Goal: Find specific page/section: Find specific page/section

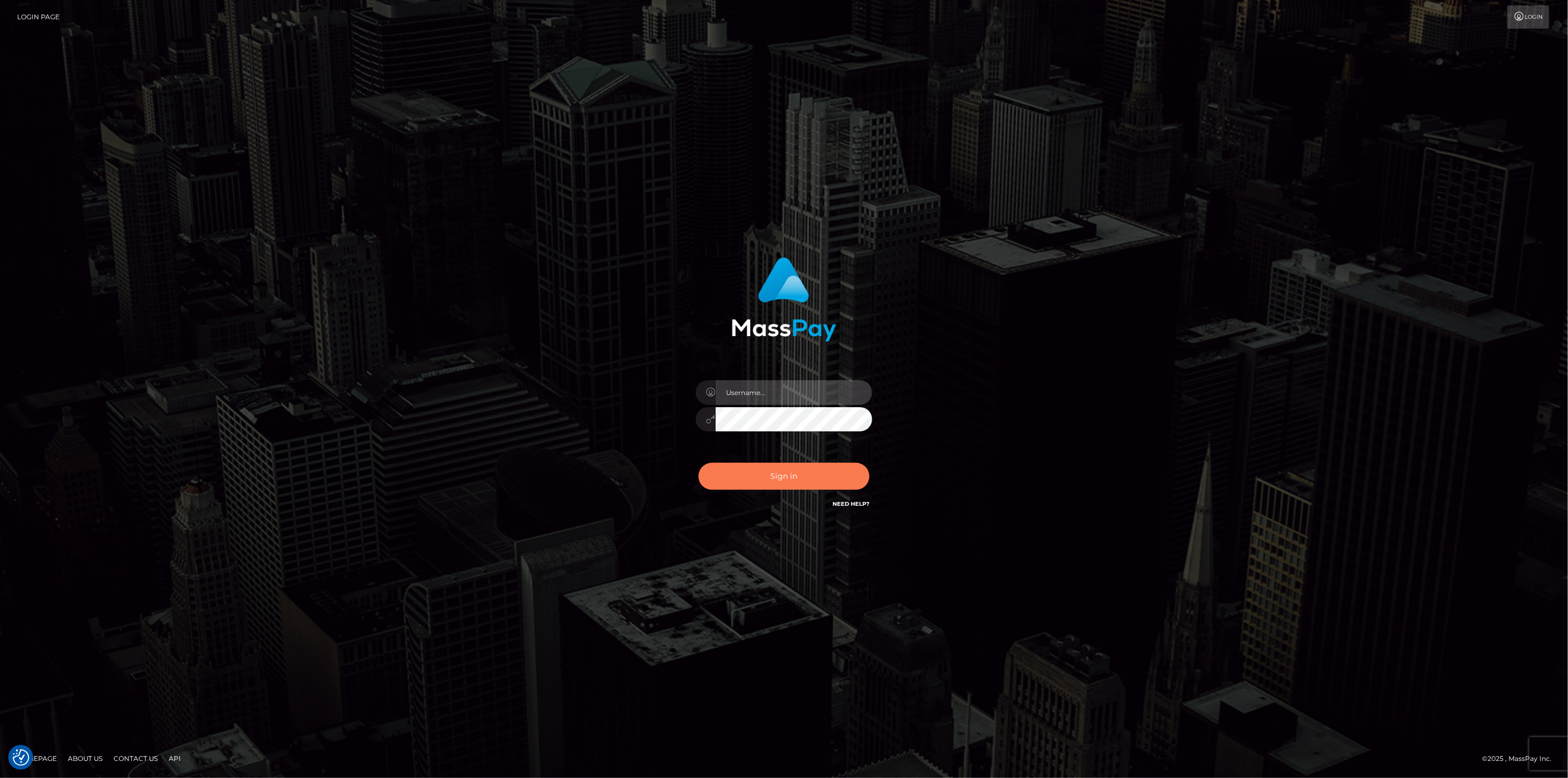
type input "scott.cm"
click at [788, 488] on button "Sign in" at bounding box center [784, 476] width 171 height 27
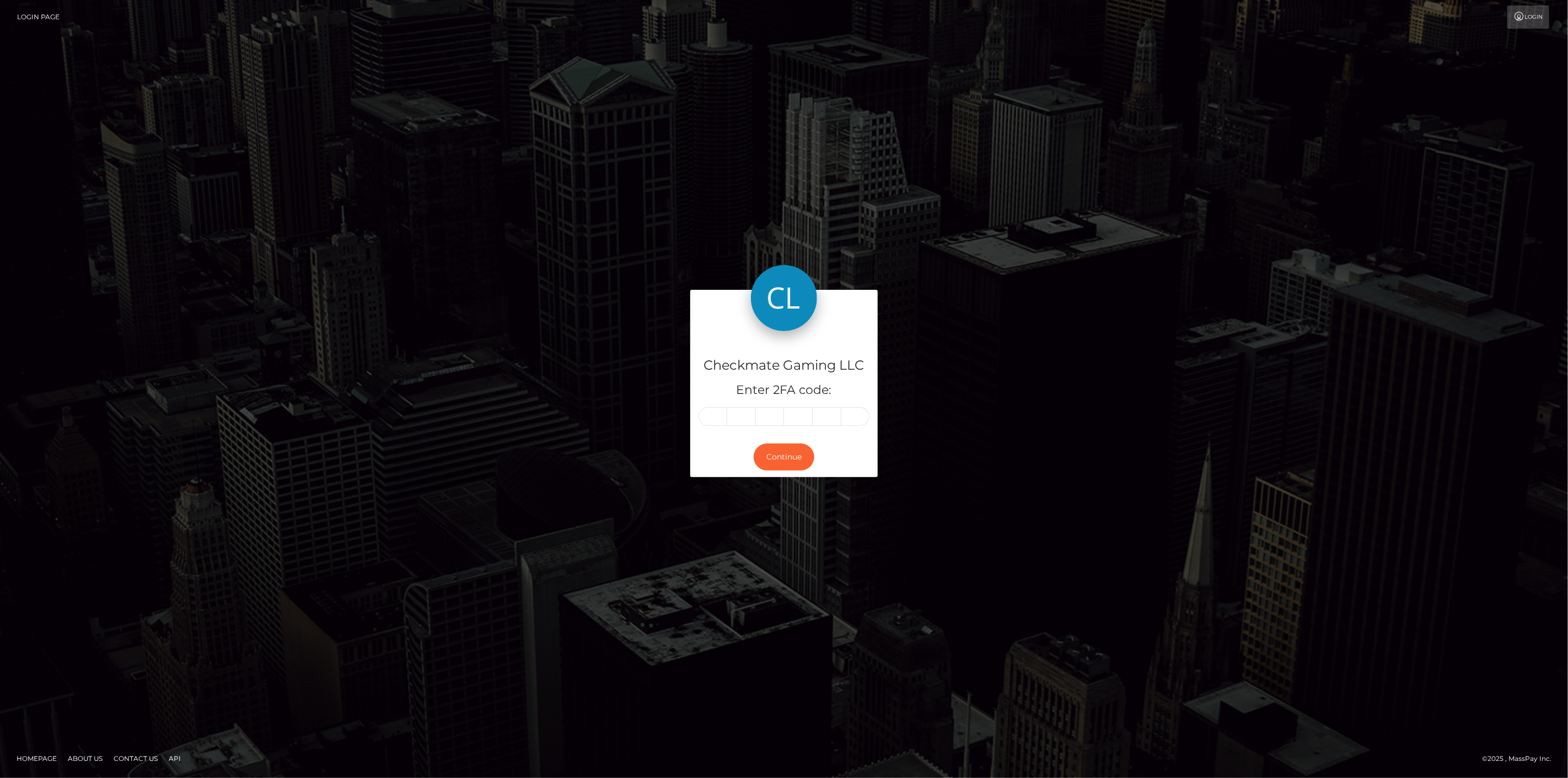
click at [717, 412] on input "text" at bounding box center [713, 416] width 29 height 19
type input "8"
type input "2"
type input "3"
type input "6"
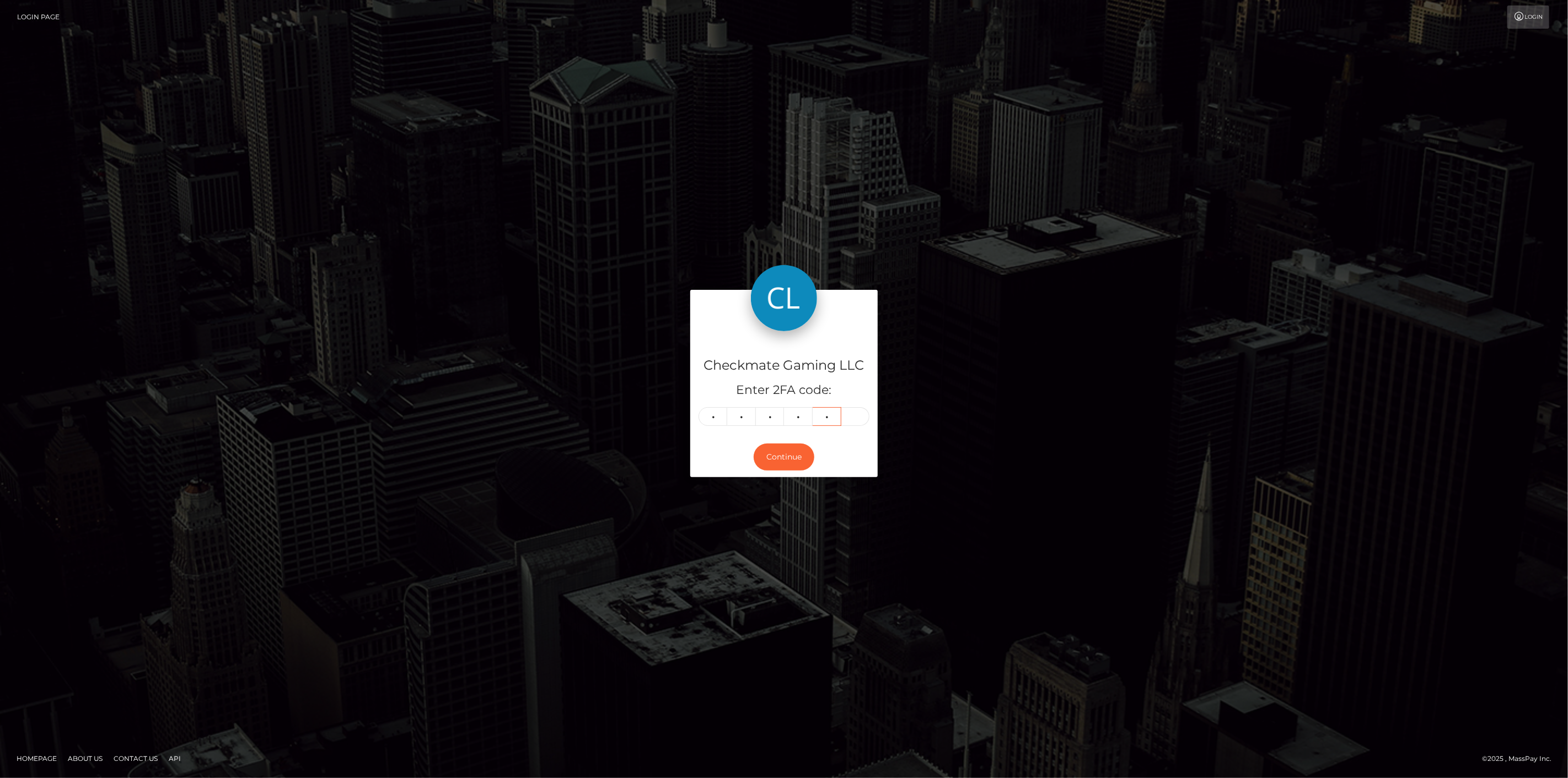
type input "4"
type input "3"
click at [793, 455] on button "Continue" at bounding box center [784, 457] width 60 height 27
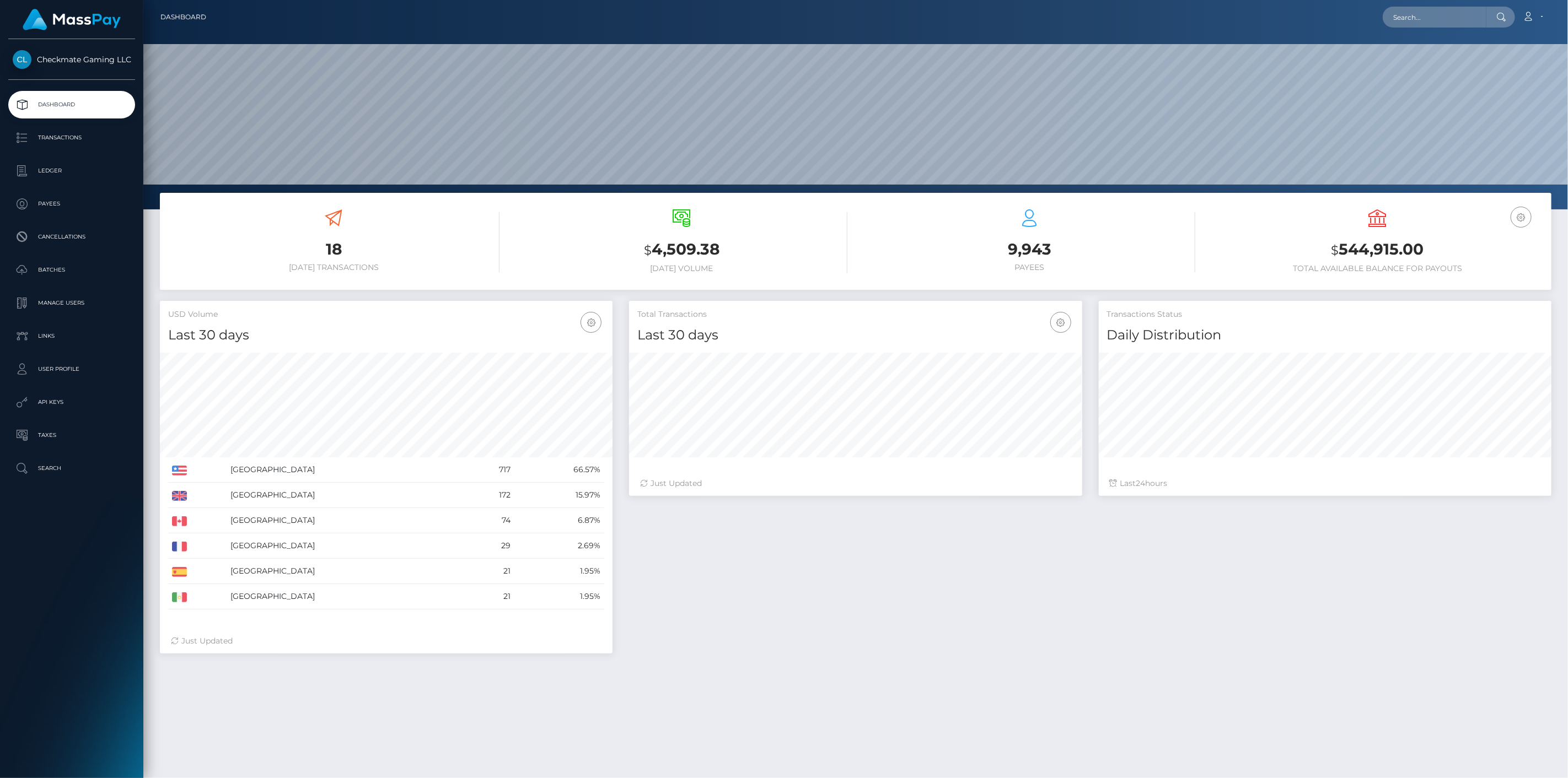
scroll to position [195, 453]
click at [65, 207] on p "Payees" at bounding box center [72, 204] width 118 height 17
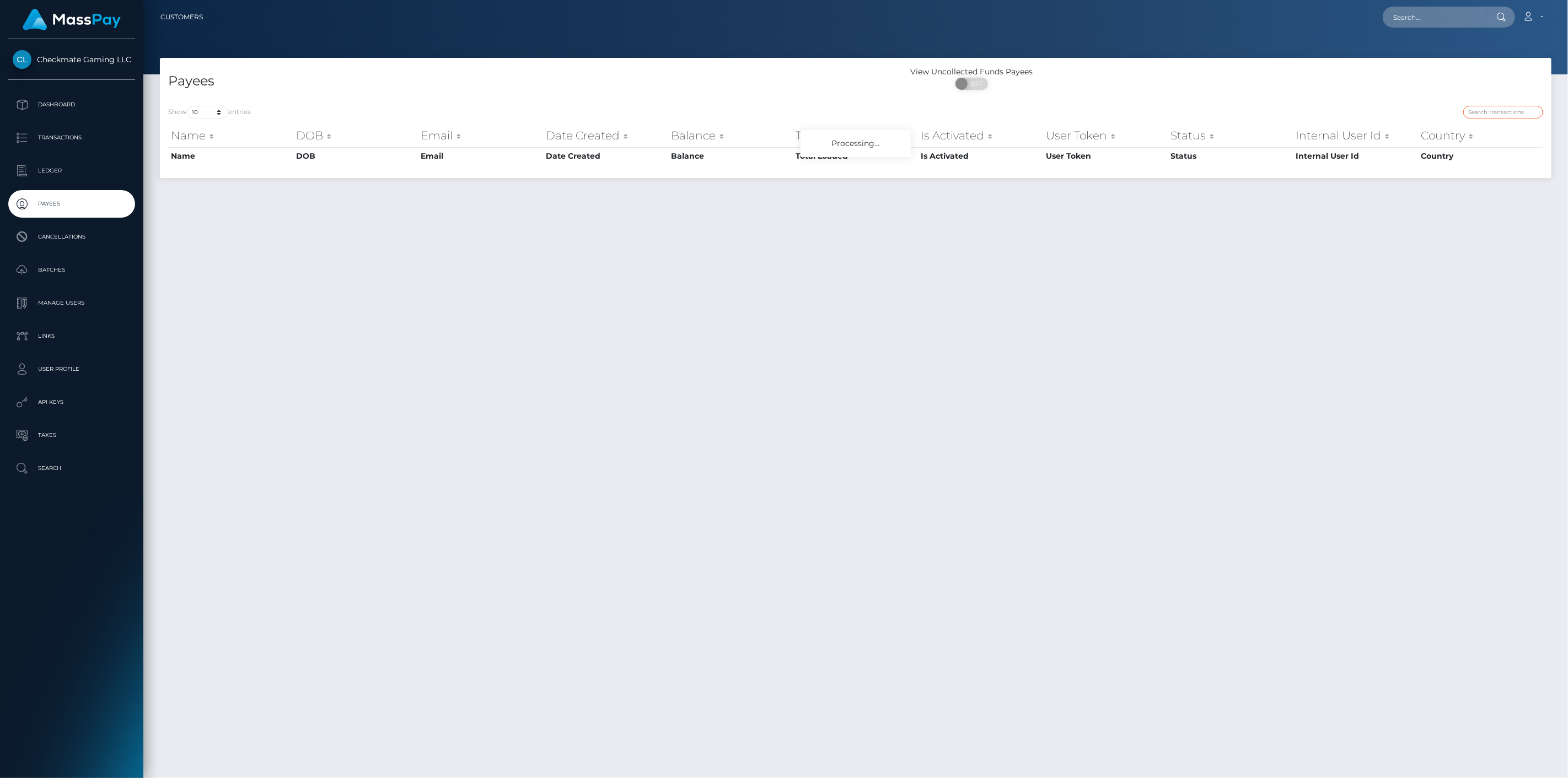
click at [1483, 109] on input "search" at bounding box center [1502, 112] width 80 height 13
paste input "451911"
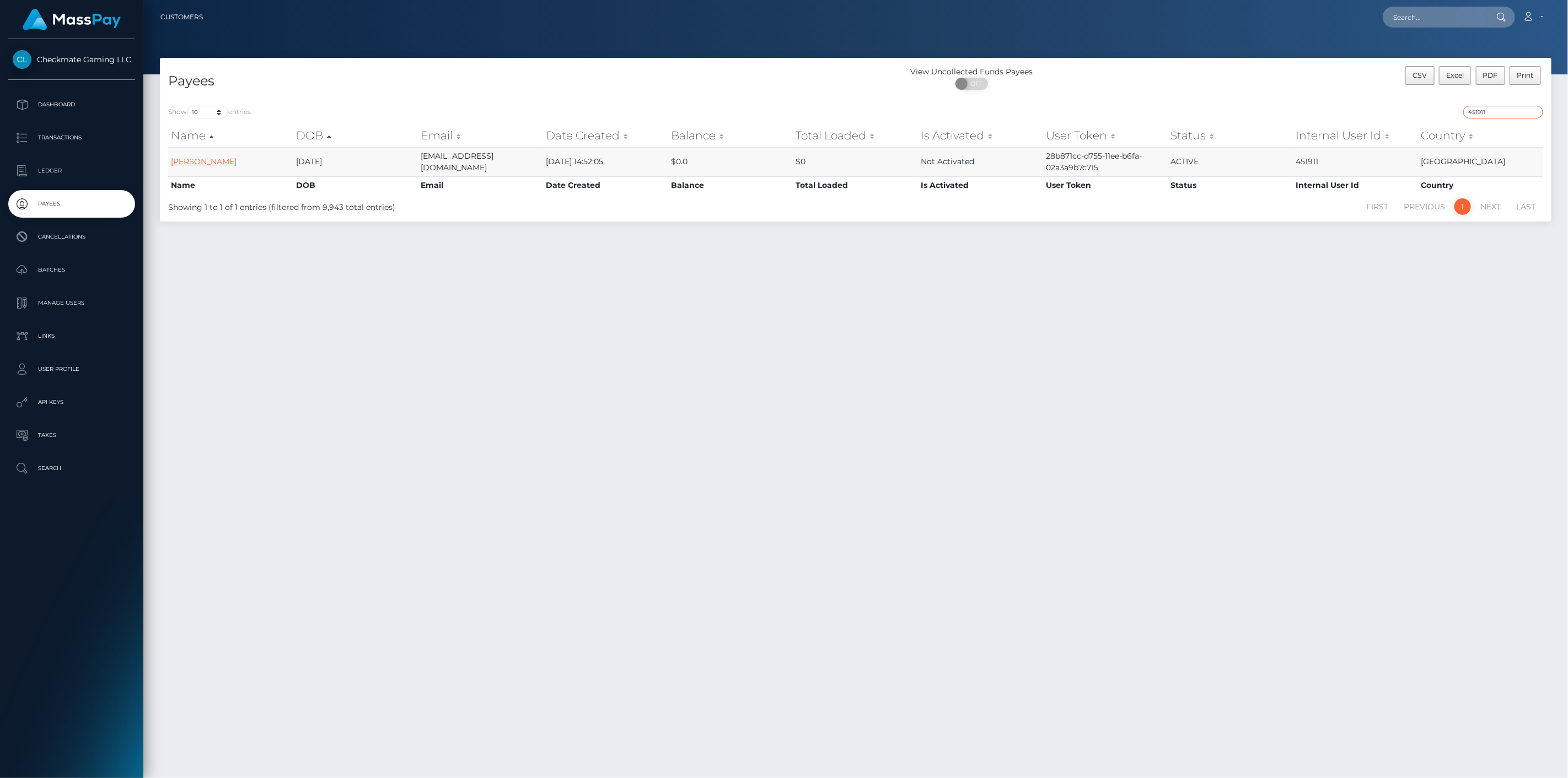
type input "451911"
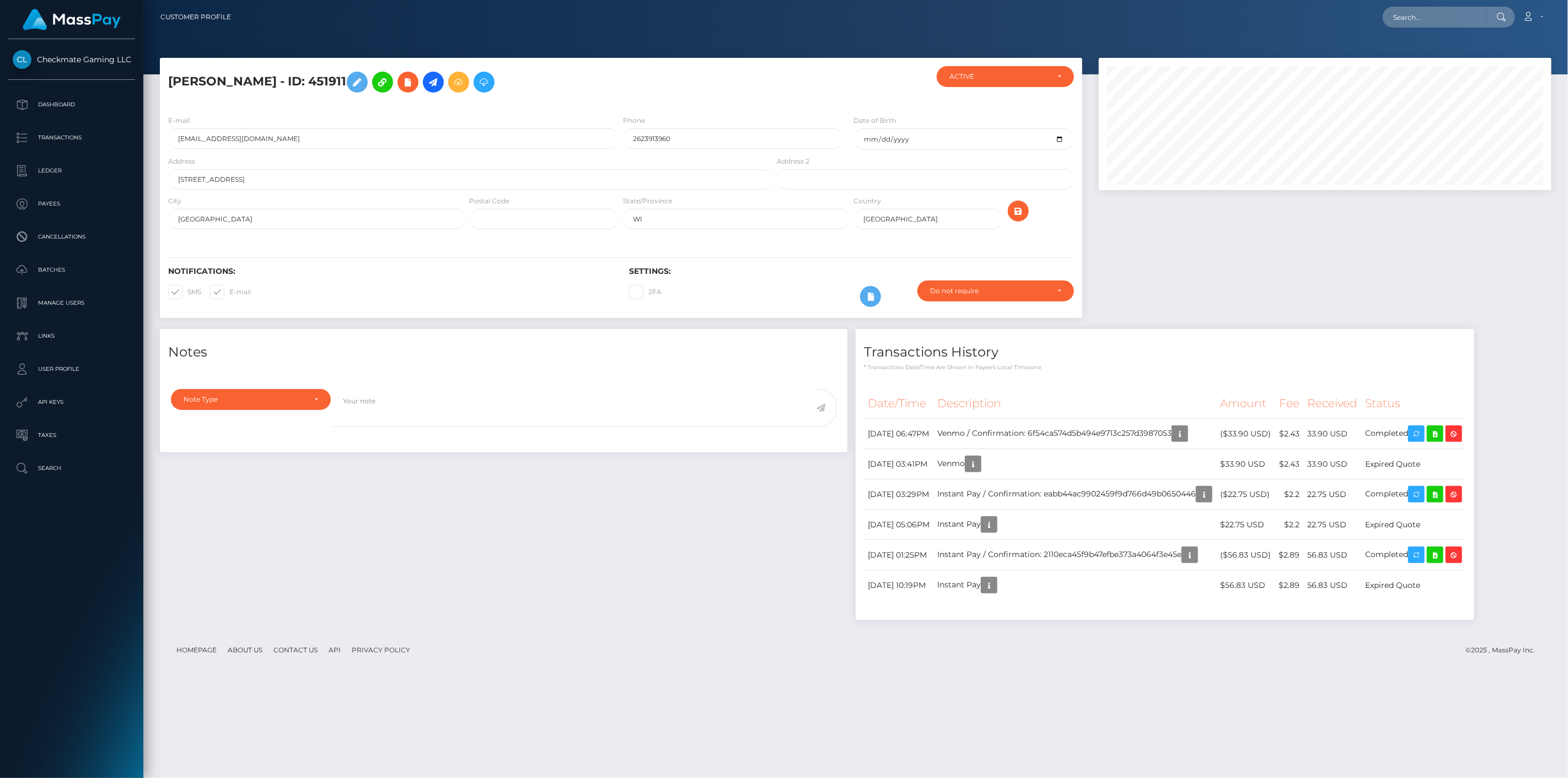
scroll to position [132, 453]
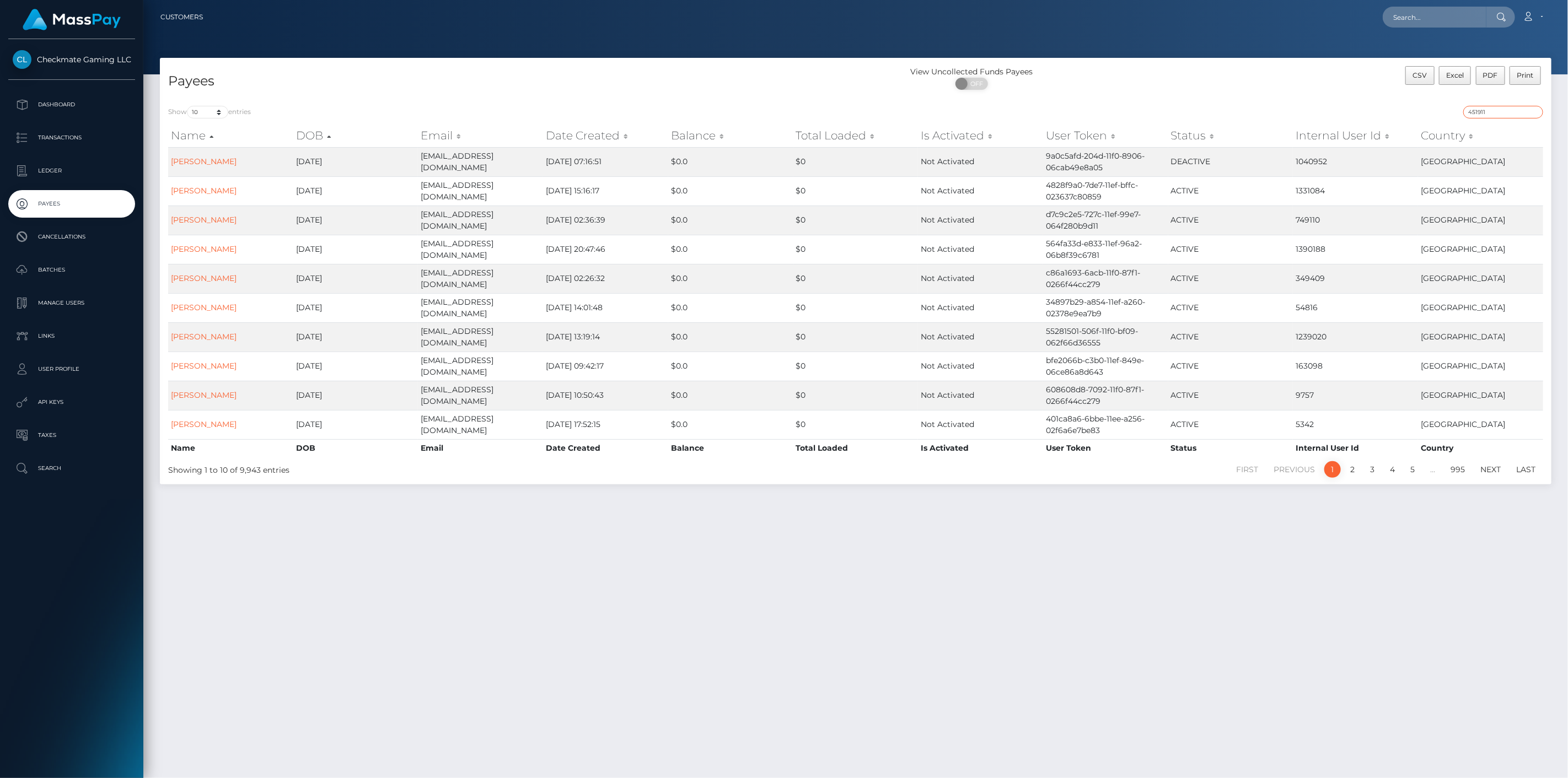
drag, startPoint x: 1450, startPoint y: 109, endPoint x: 1387, endPoint y: 103, distance: 63.3
click at [1396, 106] on div "451911" at bounding box center [1203, 114] width 679 height 15
paste input "30040"
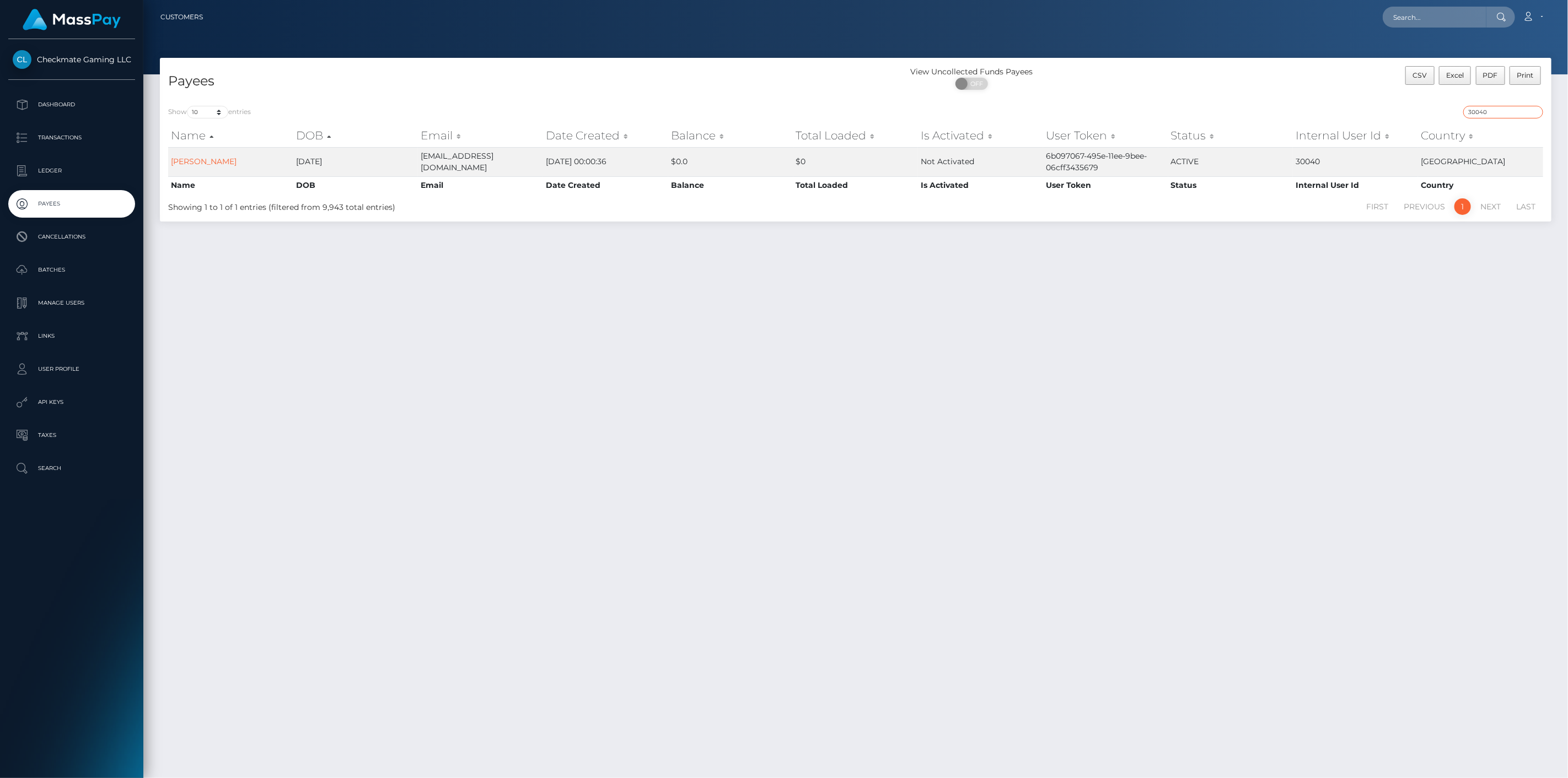
type input "30040"
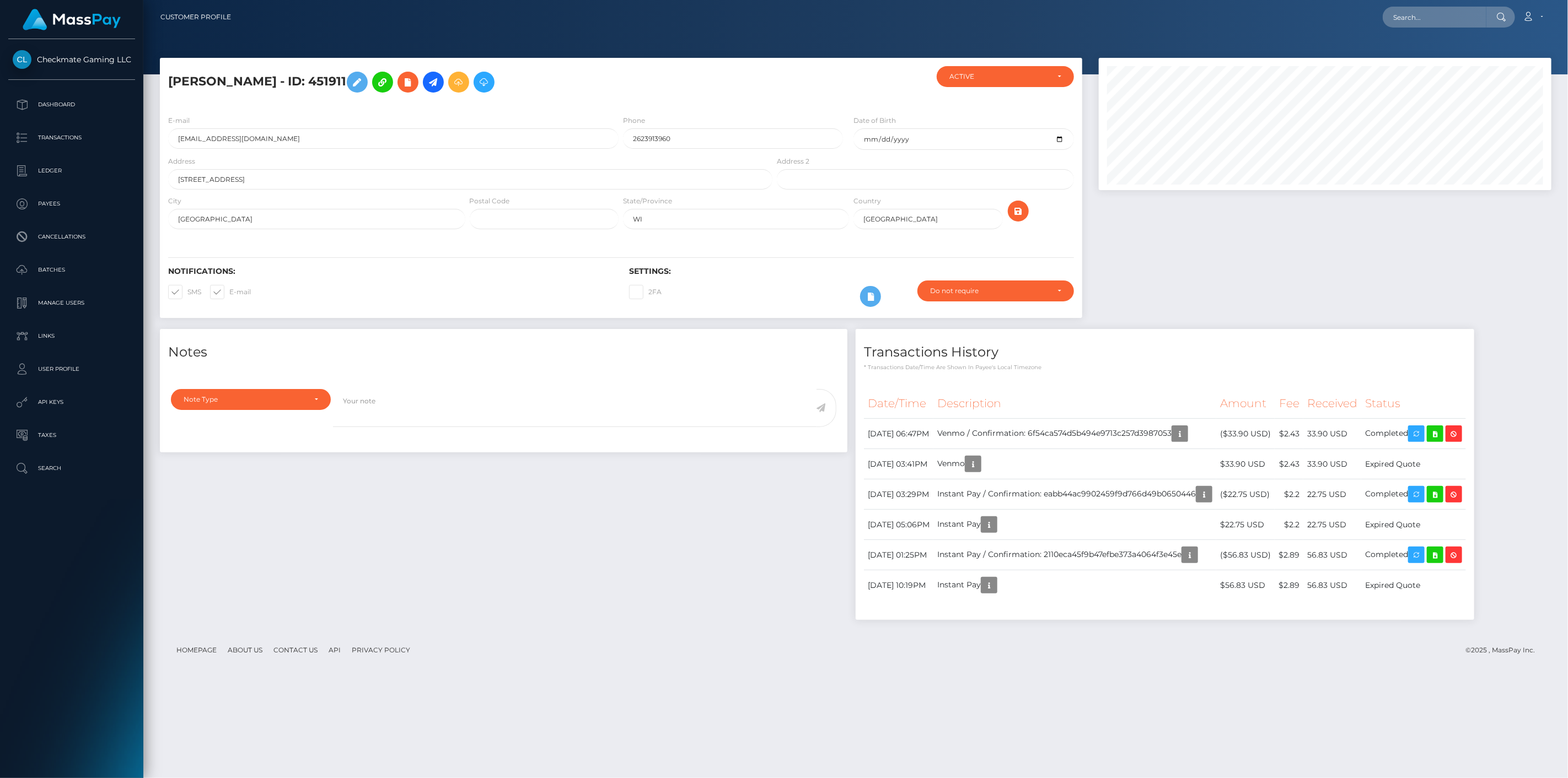
scroll to position [132, 453]
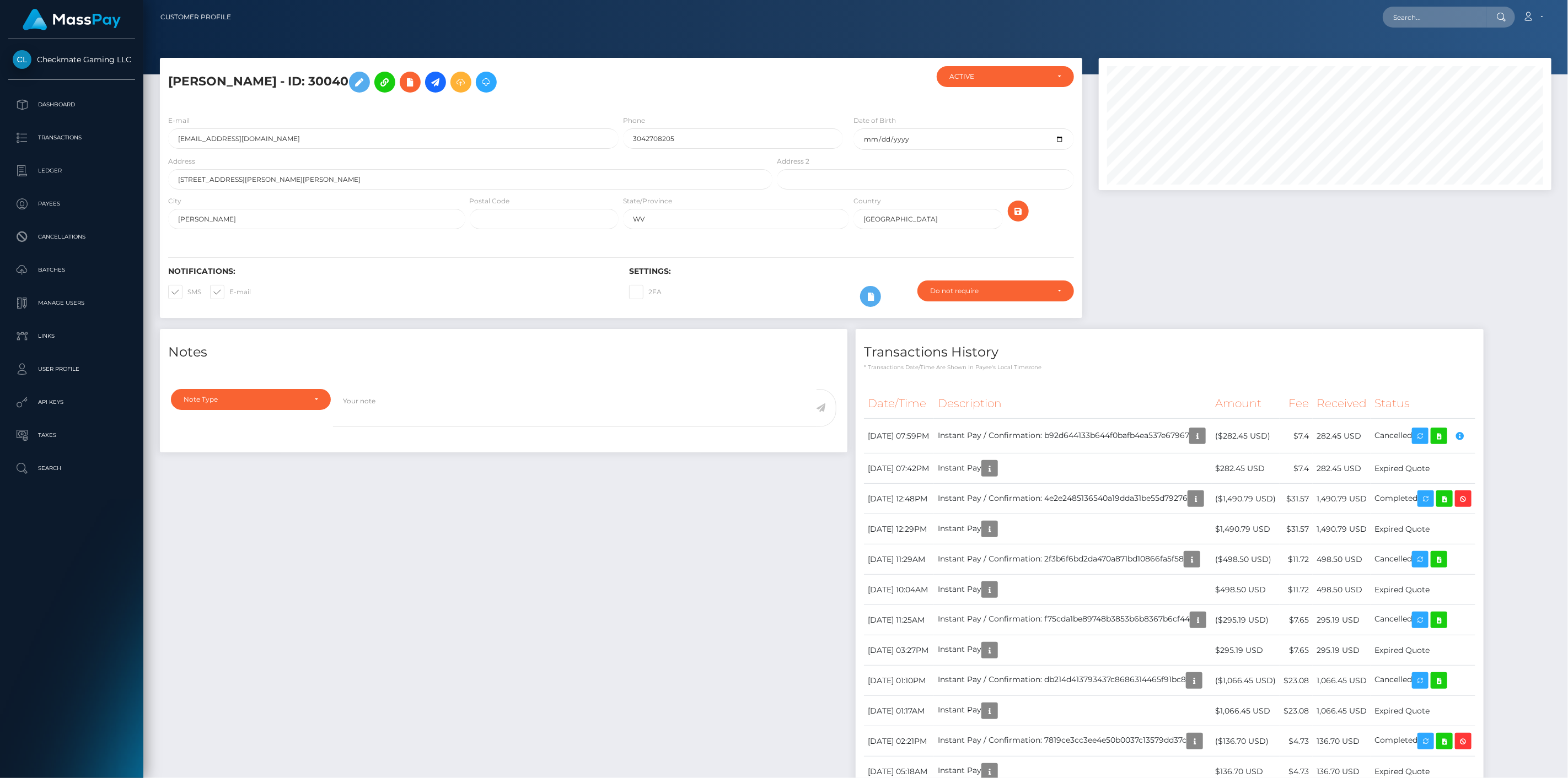
scroll to position [132, 453]
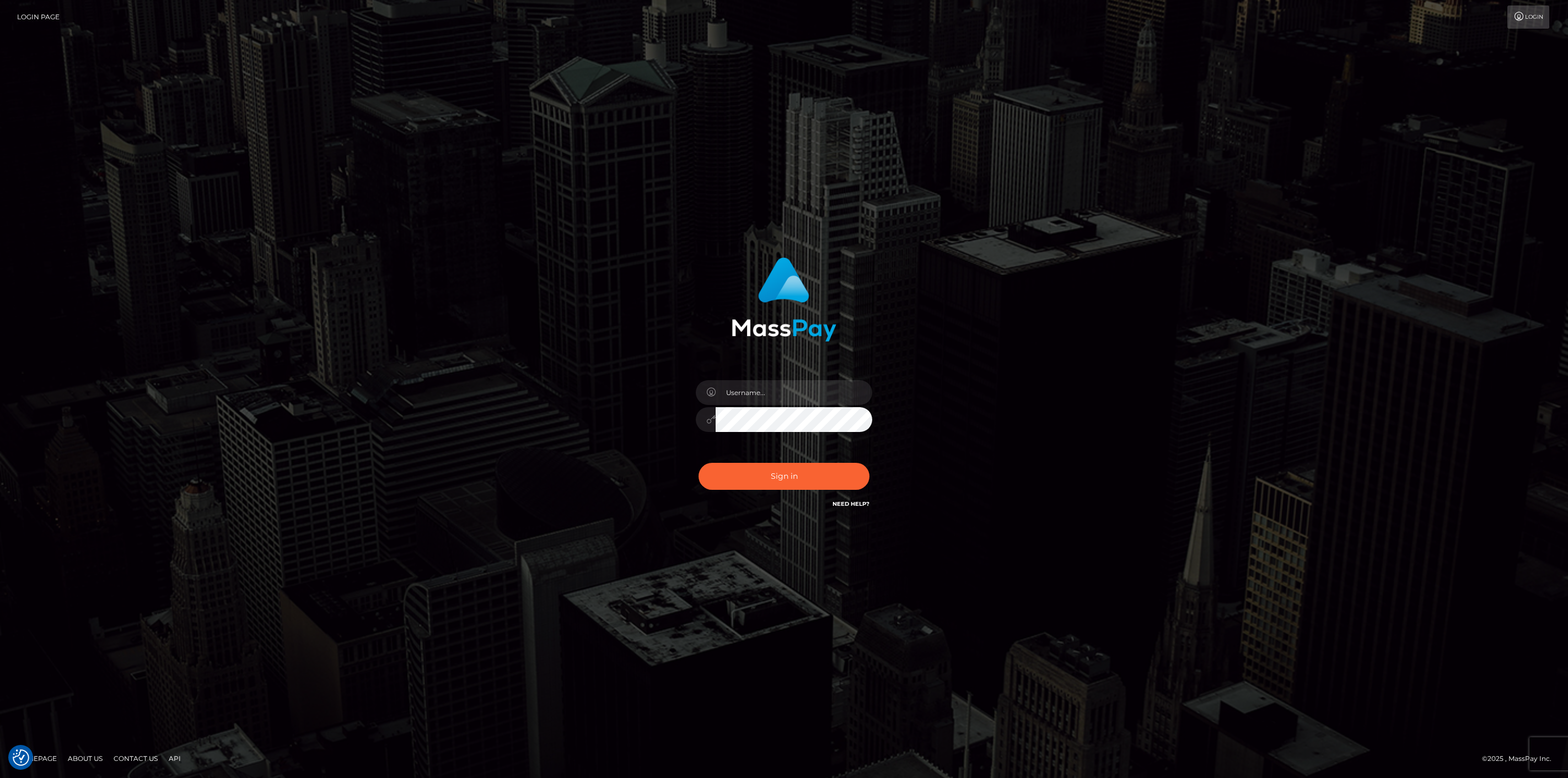
checkbox input "true"
